Goal: Information Seeking & Learning: Learn about a topic

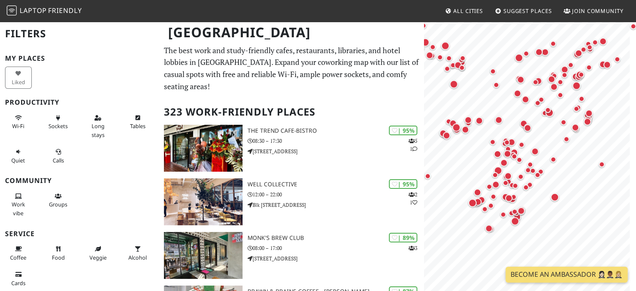
drag, startPoint x: 557, startPoint y: 216, endPoint x: 536, endPoint y: 130, distance: 88.8
click at [535, 119] on div "Map marker" at bounding box center [528, 127] width 17 height 17
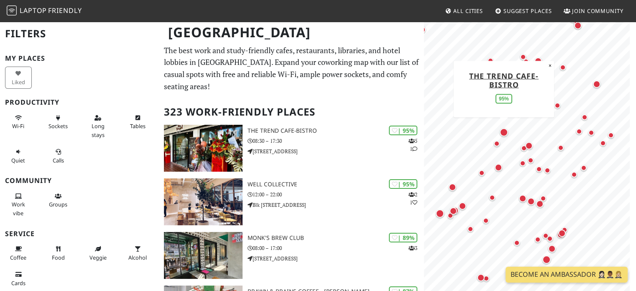
click at [505, 128] on div "Map marker" at bounding box center [504, 132] width 8 height 8
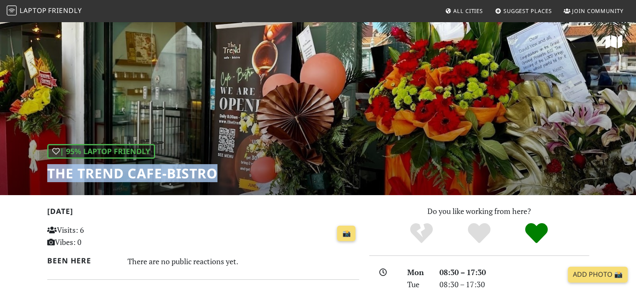
drag, startPoint x: 222, startPoint y: 169, endPoint x: 45, endPoint y: 170, distance: 177.0
click at [45, 170] on div "| 95% Laptop Friendly The Trend cafe-bistro" at bounding box center [318, 108] width 636 height 174
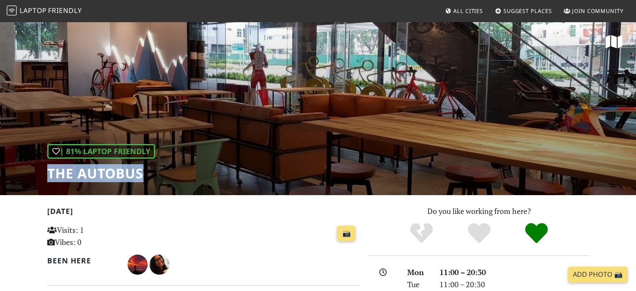
drag, startPoint x: 0, startPoint y: 0, endPoint x: 41, endPoint y: 170, distance: 175.1
click at [41, 170] on div "| 81% Laptop Friendly The Autobus" at bounding box center [318, 108] width 636 height 174
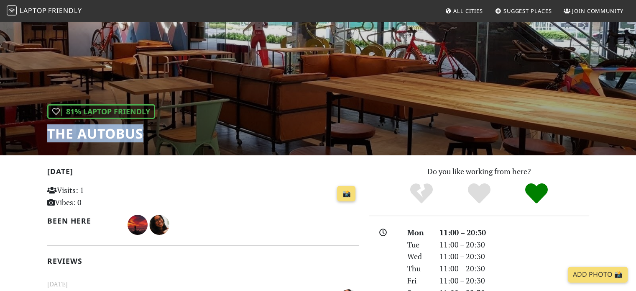
scroll to position [84, 0]
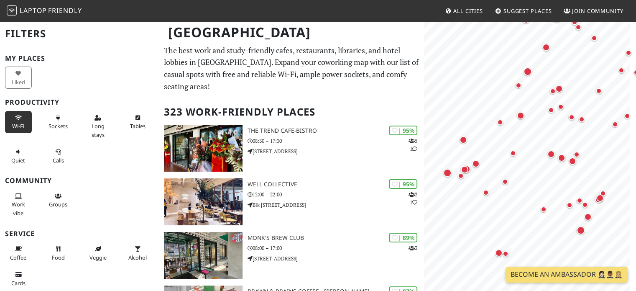
click at [13, 123] on span "Wi-Fi" at bounding box center [18, 126] width 12 height 8
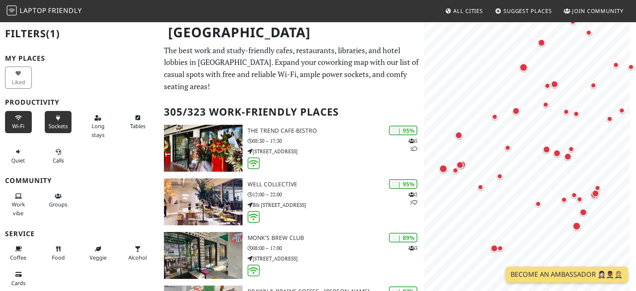
click at [60, 124] on span "Sockets" at bounding box center [58, 126] width 19 height 8
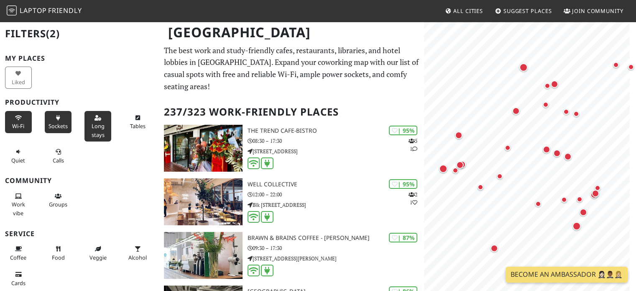
click at [97, 123] on span "Long stays" at bounding box center [98, 130] width 13 height 16
click at [140, 116] on button "Tables" at bounding box center [137, 122] width 27 height 22
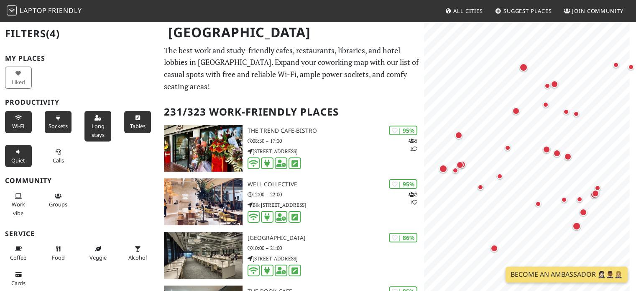
click at [16, 152] on icon at bounding box center [18, 151] width 7 height 5
